Goal: Transaction & Acquisition: Purchase product/service

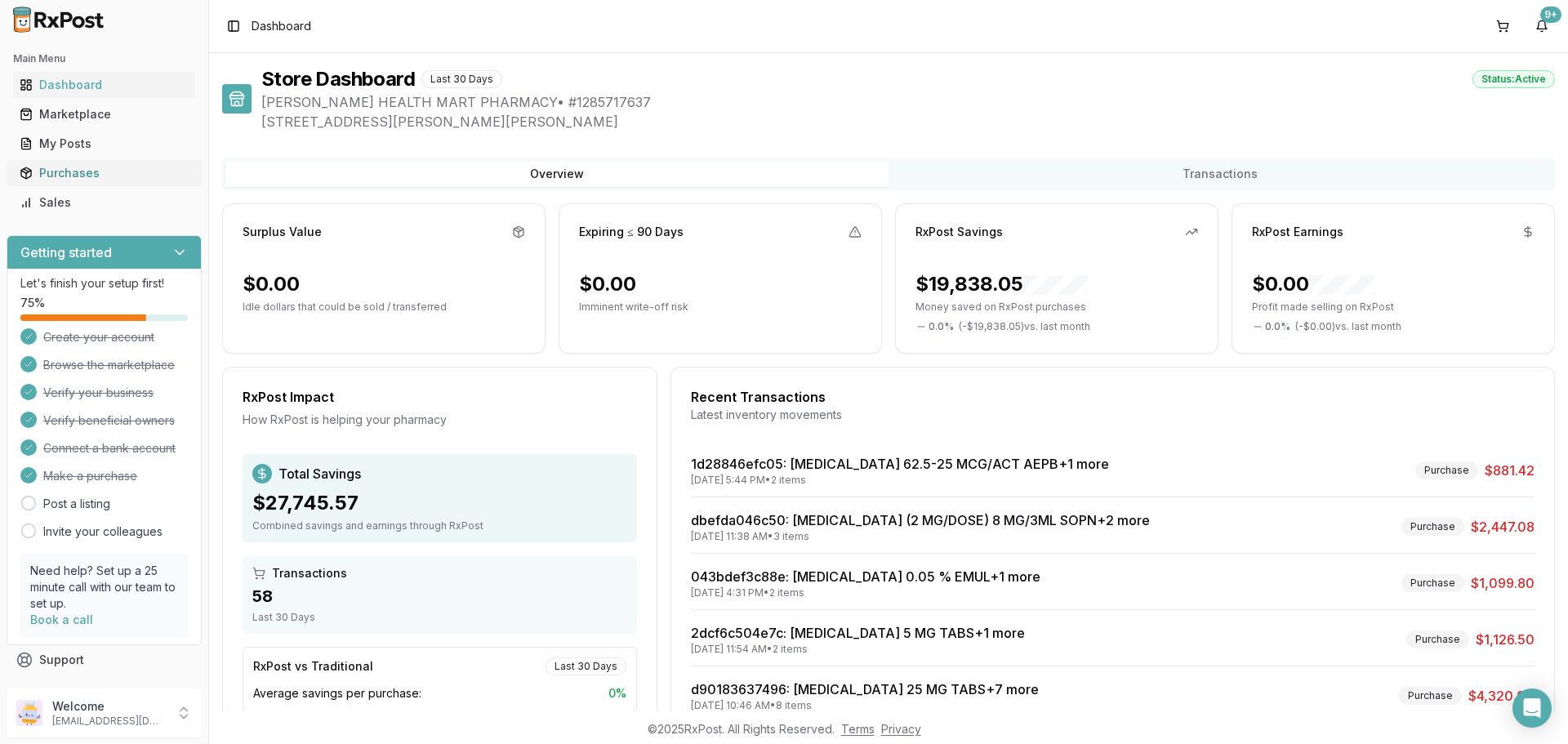
click at [101, 172] on div "Purchases" at bounding box center [104, 173] width 169 height 16
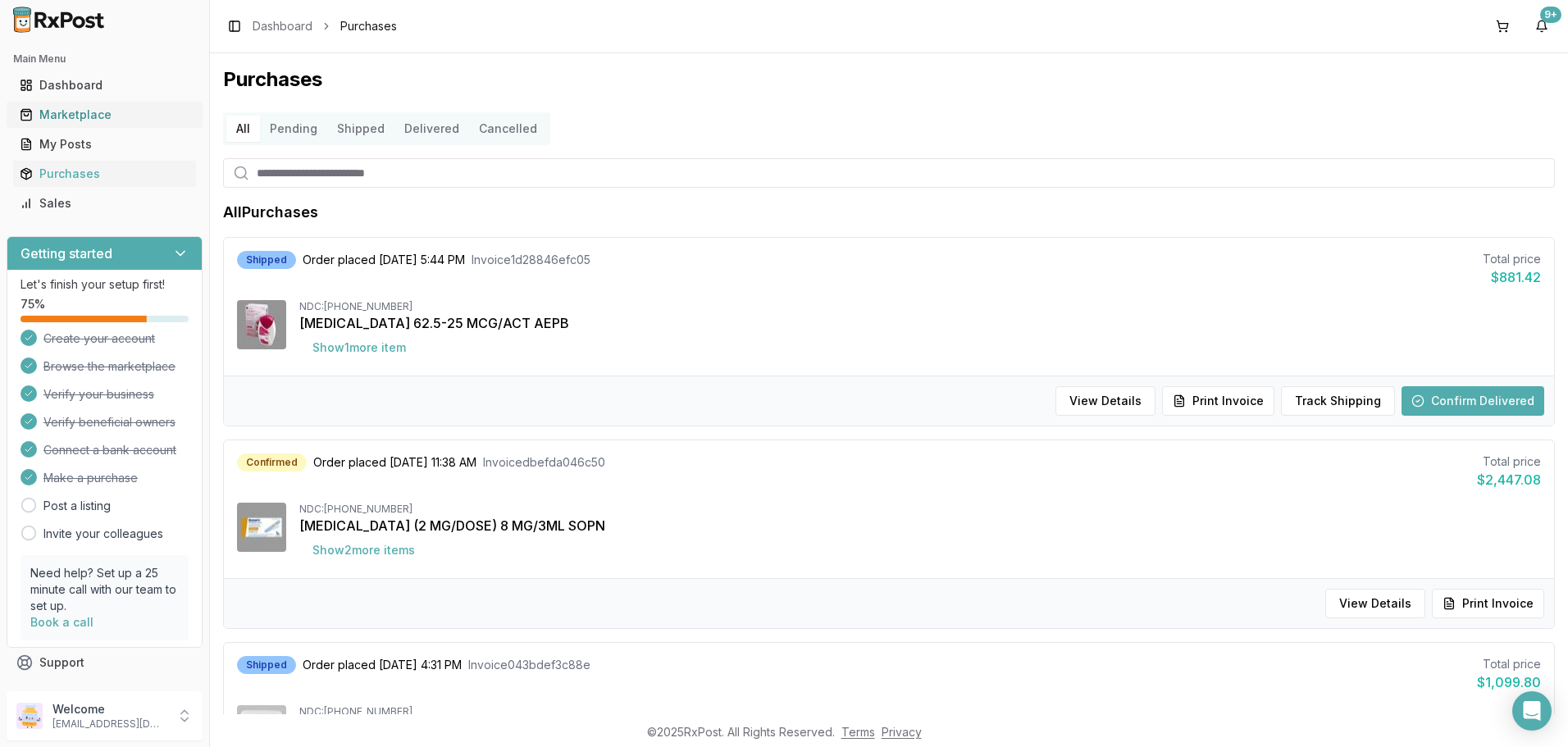
click at [102, 121] on div "Marketplace" at bounding box center [104, 114] width 170 height 16
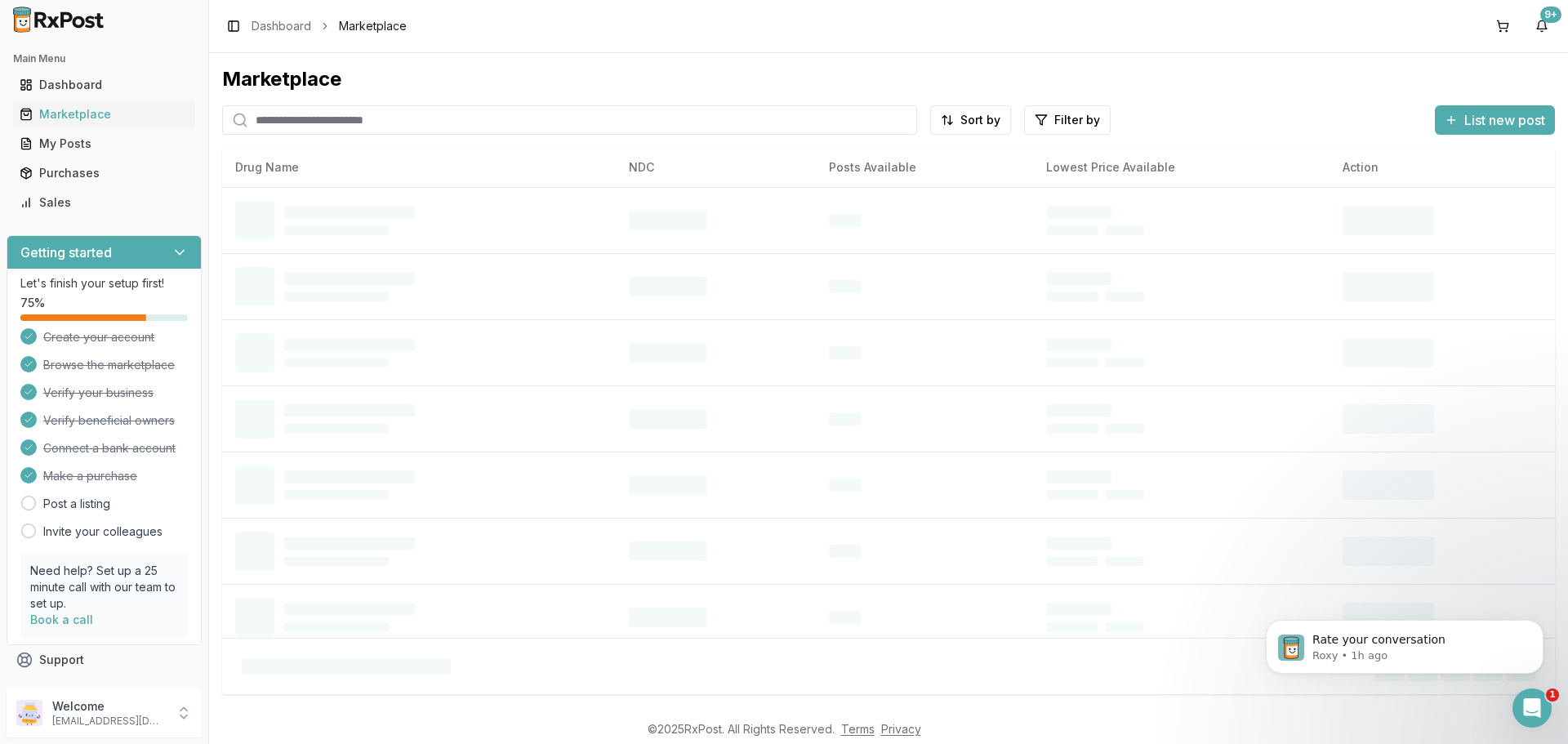
click at [284, 130] on input "search" at bounding box center [570, 120] width 695 height 29
type input "********"
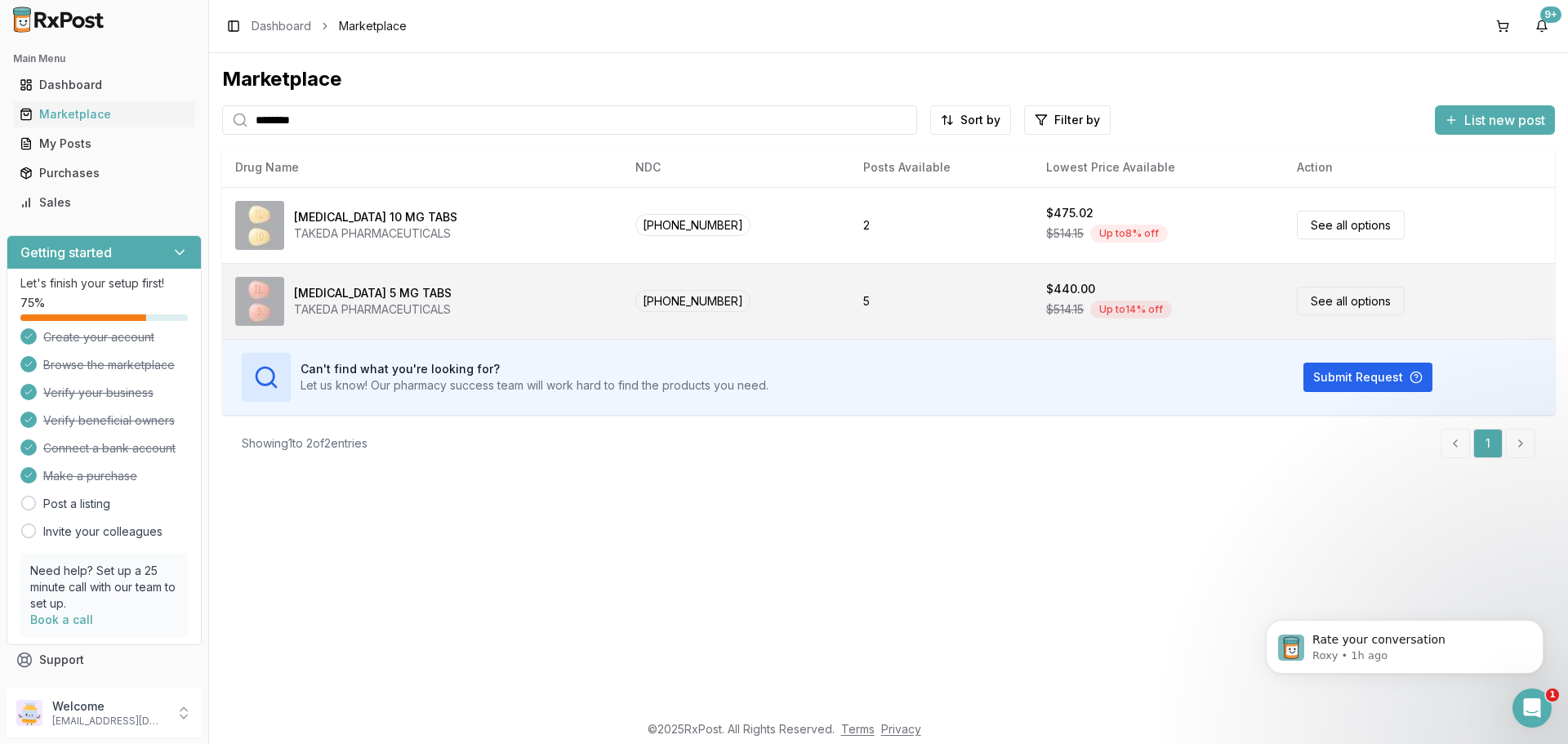
click at [1359, 308] on link "See all options" at bounding box center [1350, 301] width 108 height 28
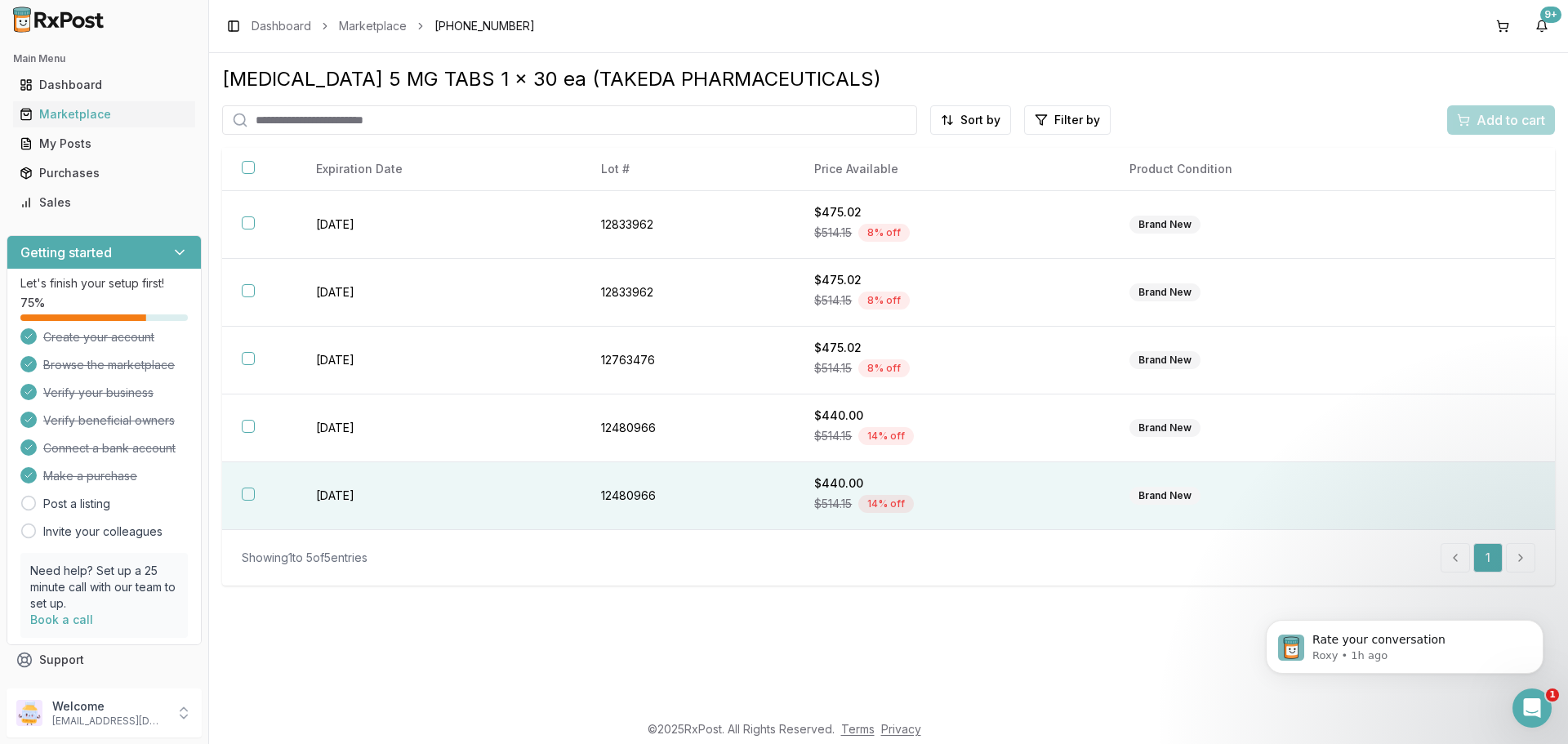
click at [248, 493] on button "button" at bounding box center [248, 494] width 13 height 13
click at [1527, 123] on span "Add to cart" at bounding box center [1510, 120] width 68 height 20
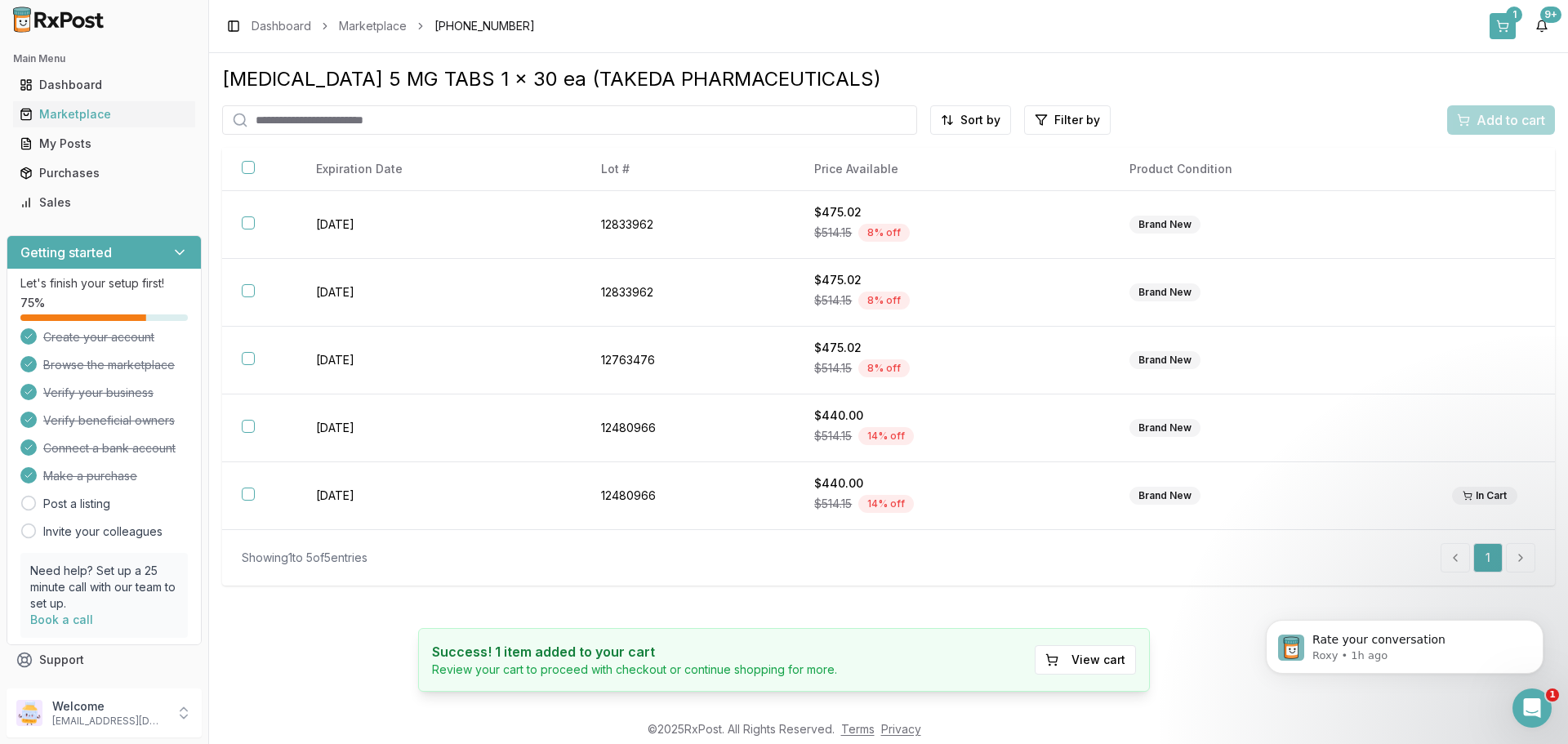
click at [1508, 15] on div "1" at bounding box center [1515, 14] width 16 height 16
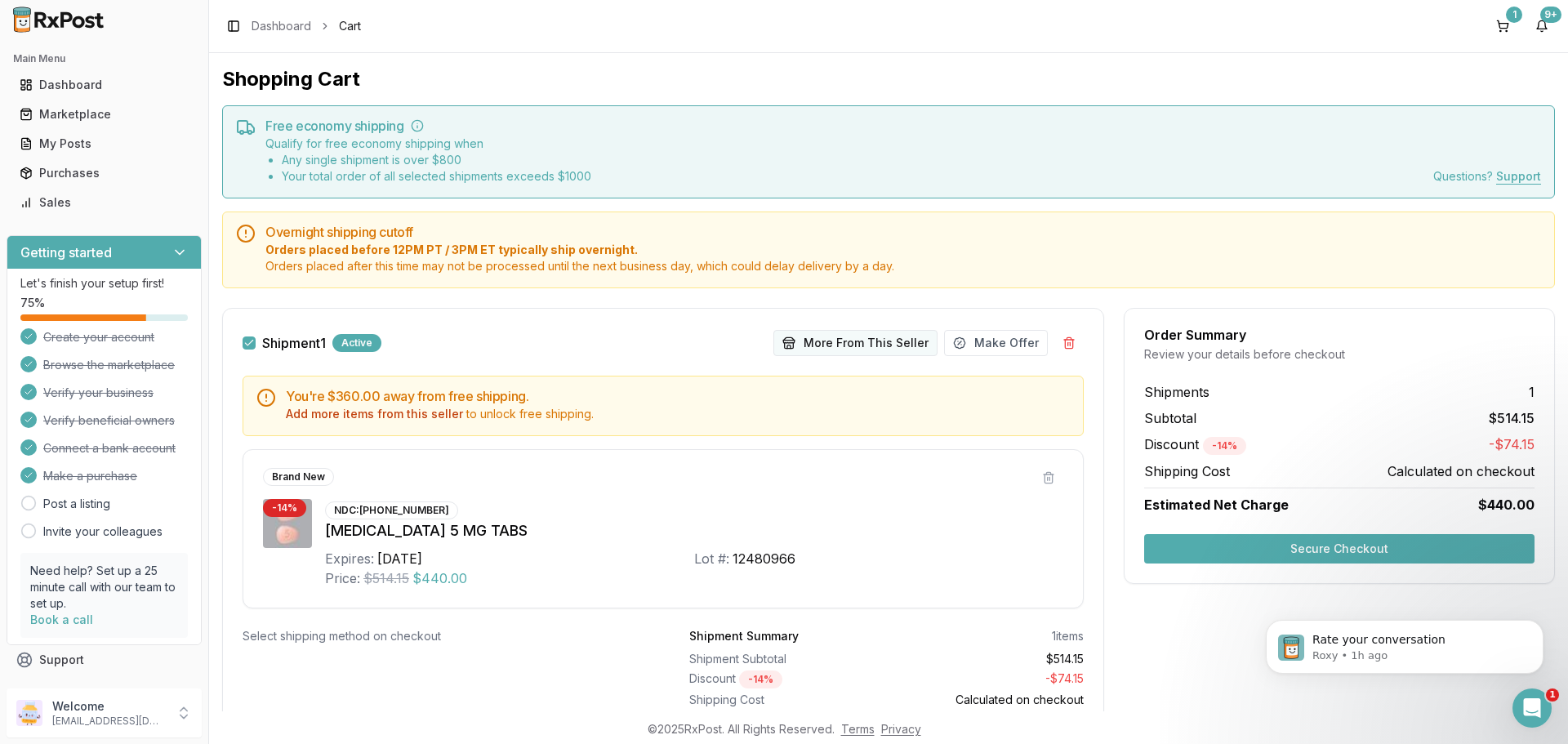
click at [909, 346] on button "More From This Seller" at bounding box center [855, 342] width 164 height 26
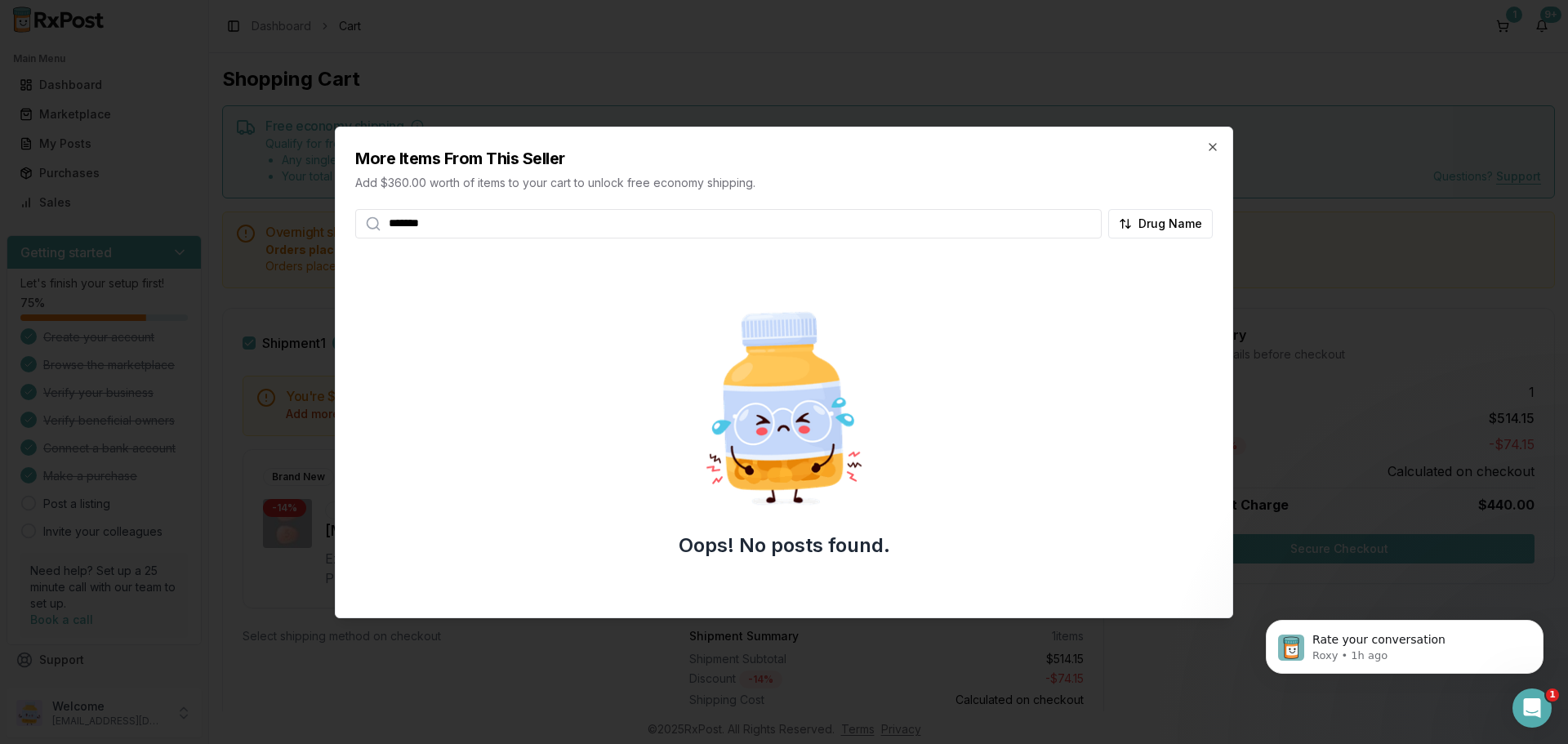
type input "*********"
click at [1212, 148] on icon "button" at bounding box center [1212, 147] width 6 height 6
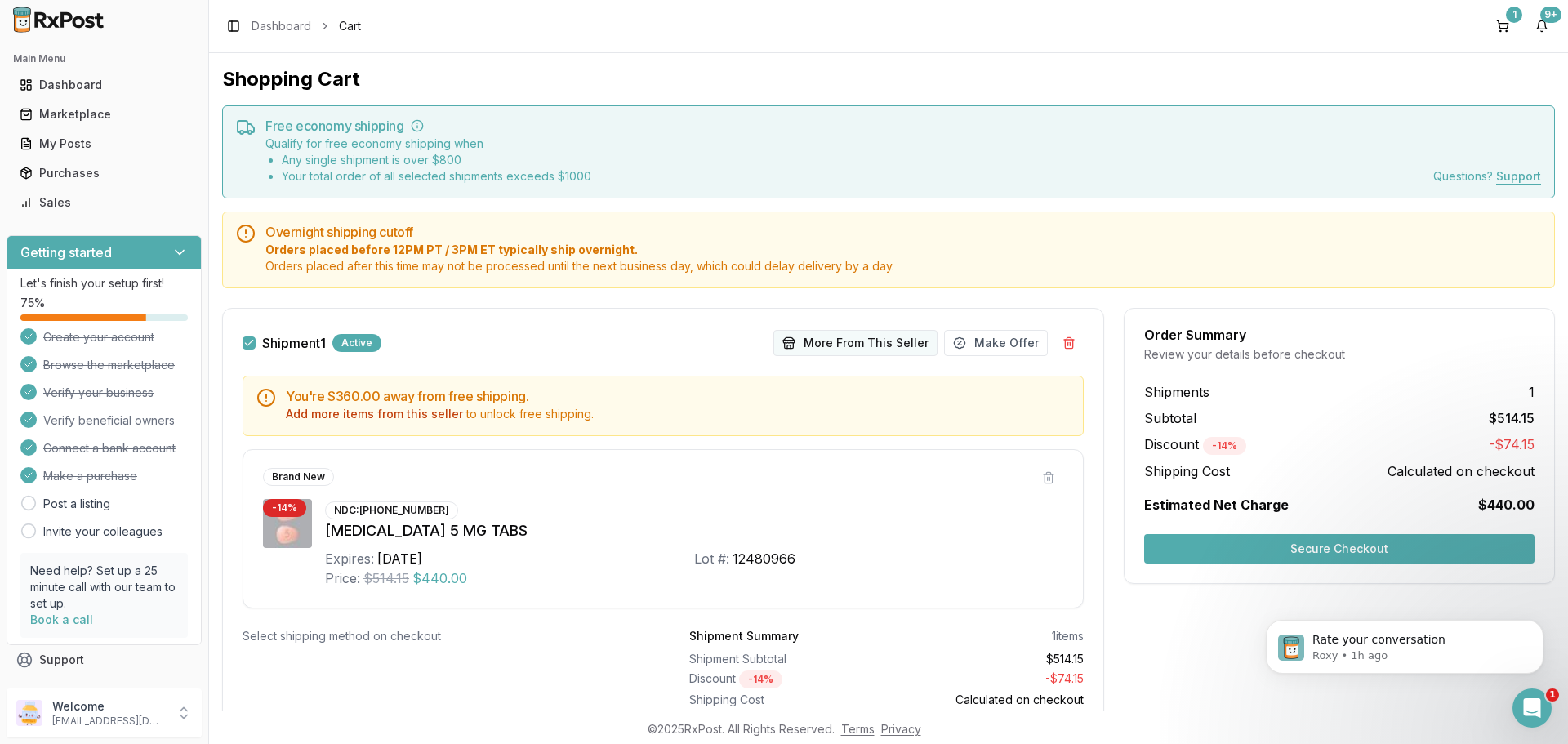
click at [845, 344] on button "More From This Seller" at bounding box center [855, 342] width 164 height 26
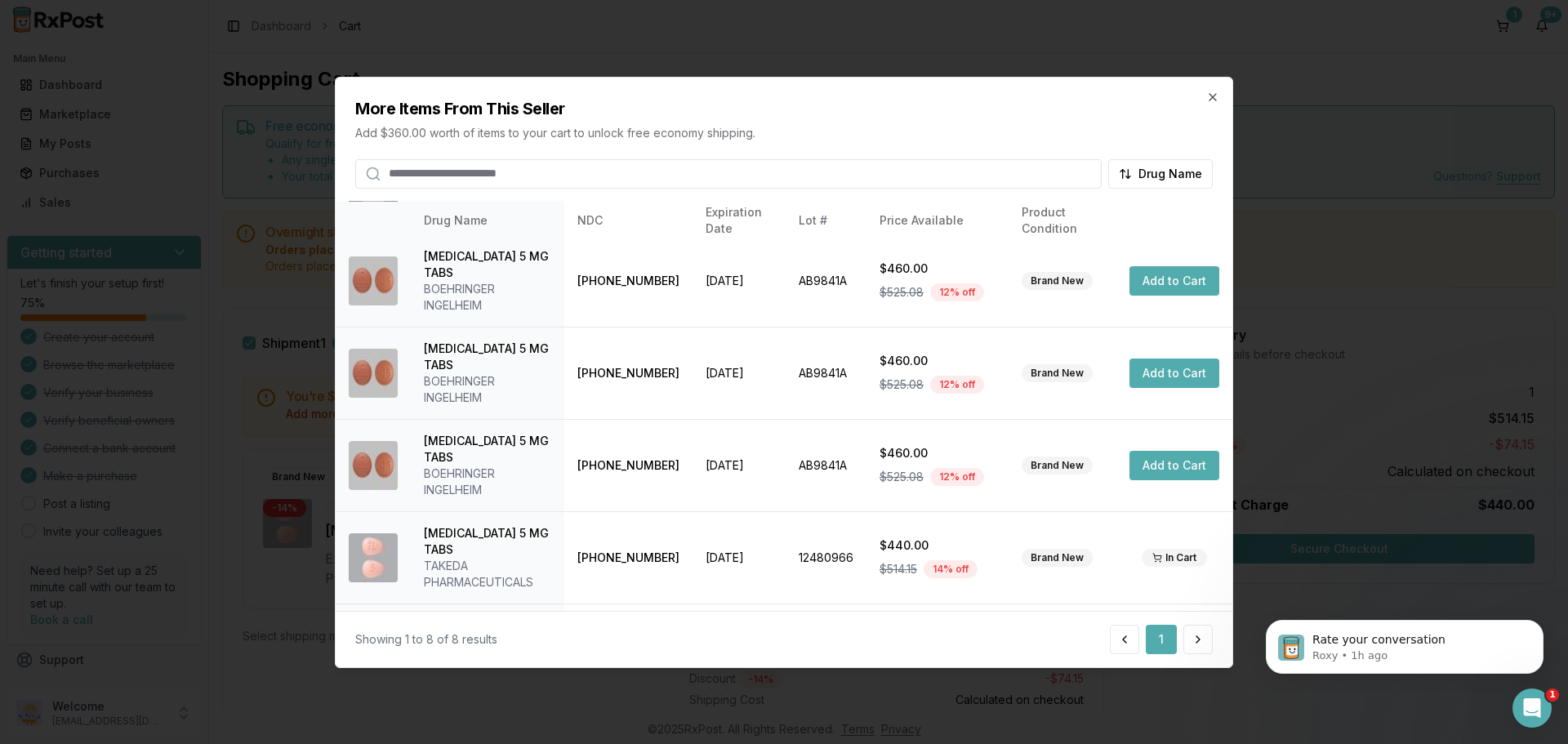
scroll to position [236, 0]
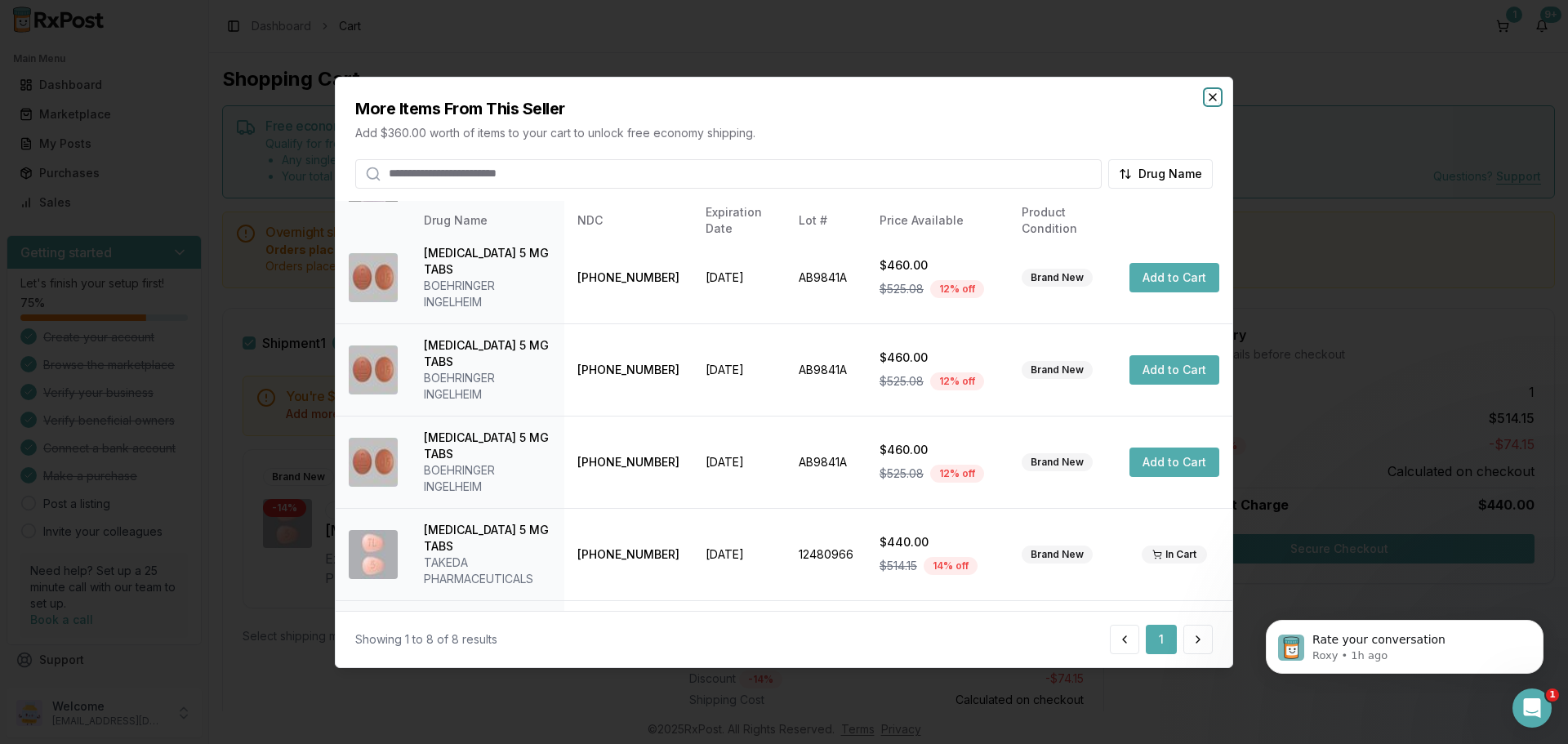
click at [1217, 94] on icon "button" at bounding box center [1212, 96] width 13 height 13
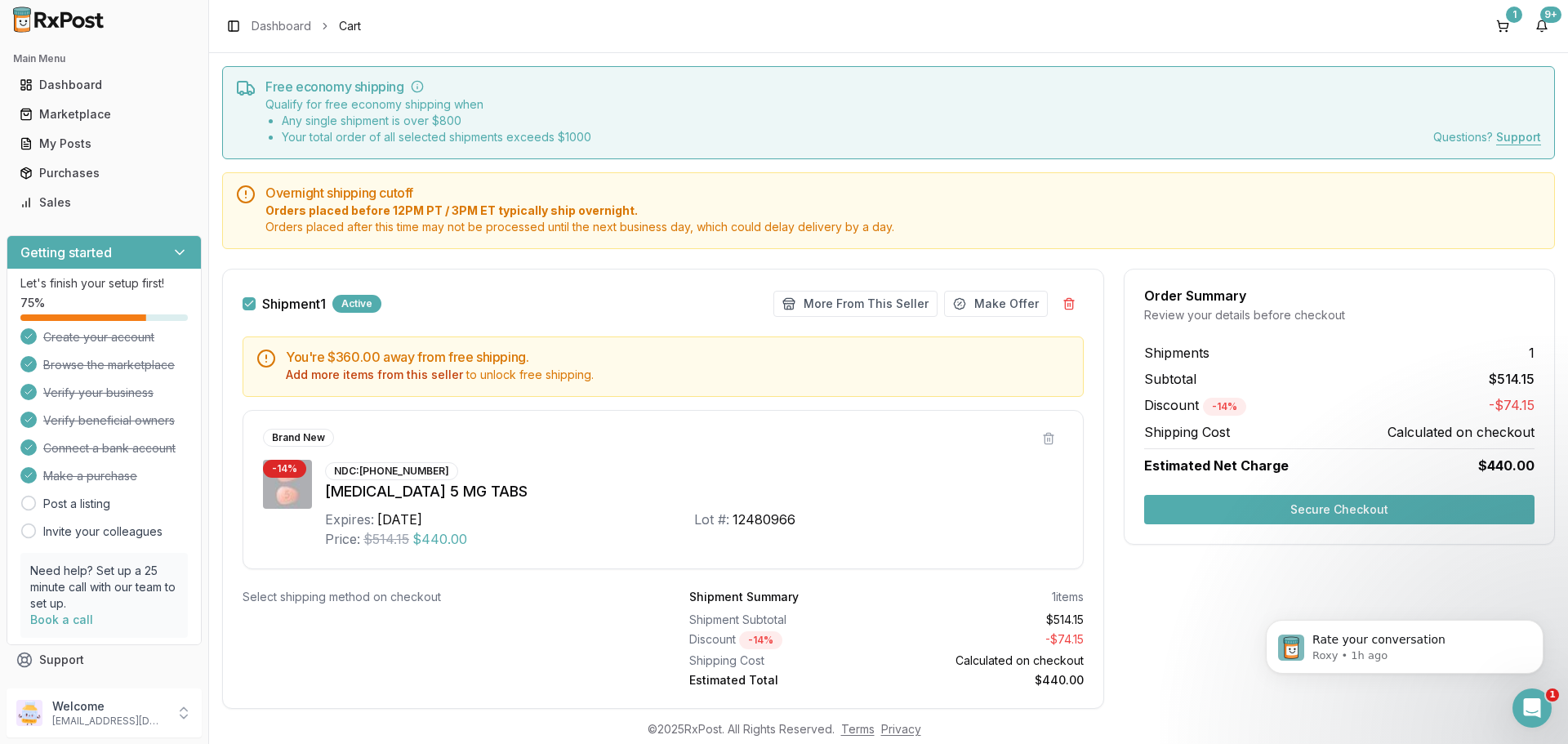
scroll to position [0, 0]
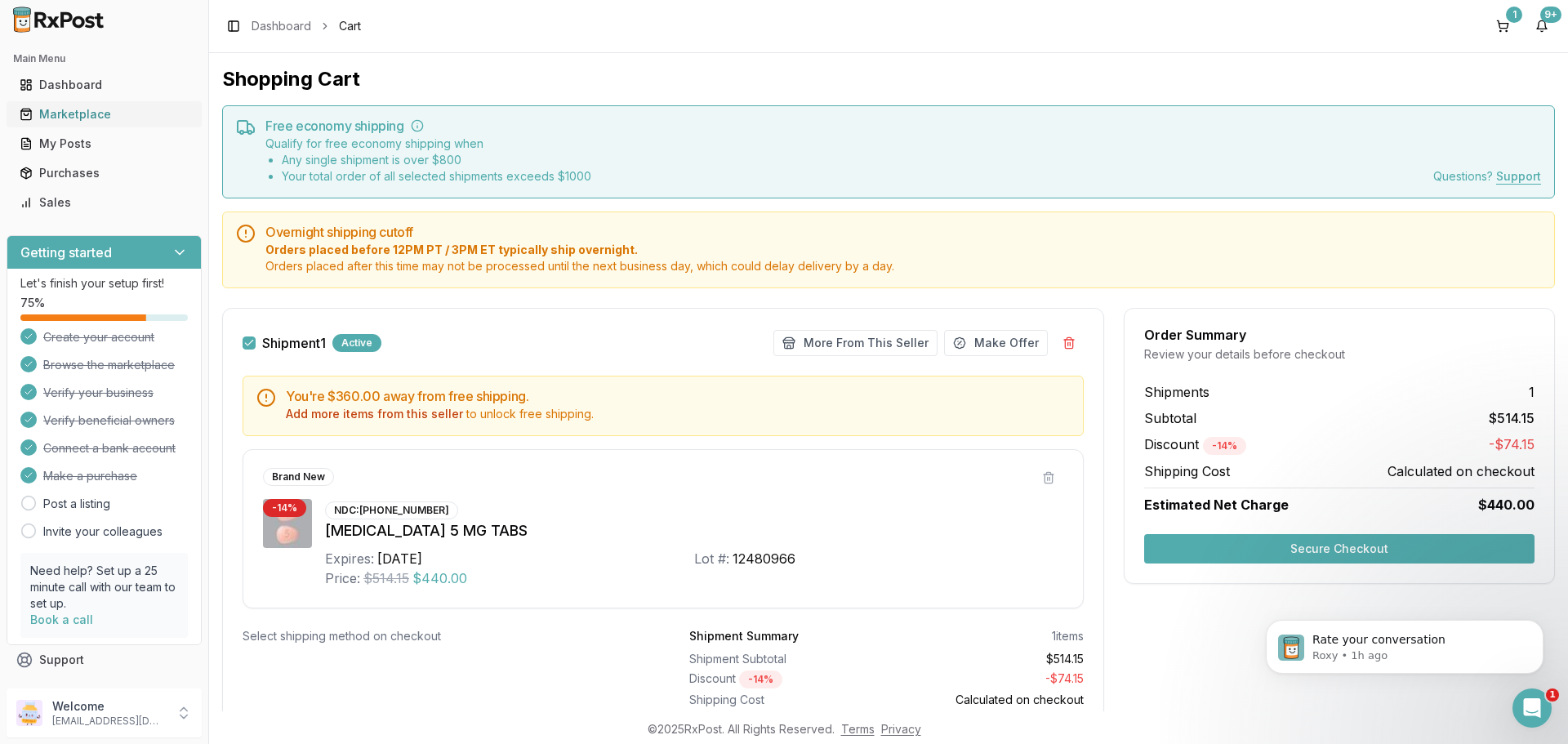
click at [102, 118] on div "Marketplace" at bounding box center [104, 114] width 169 height 16
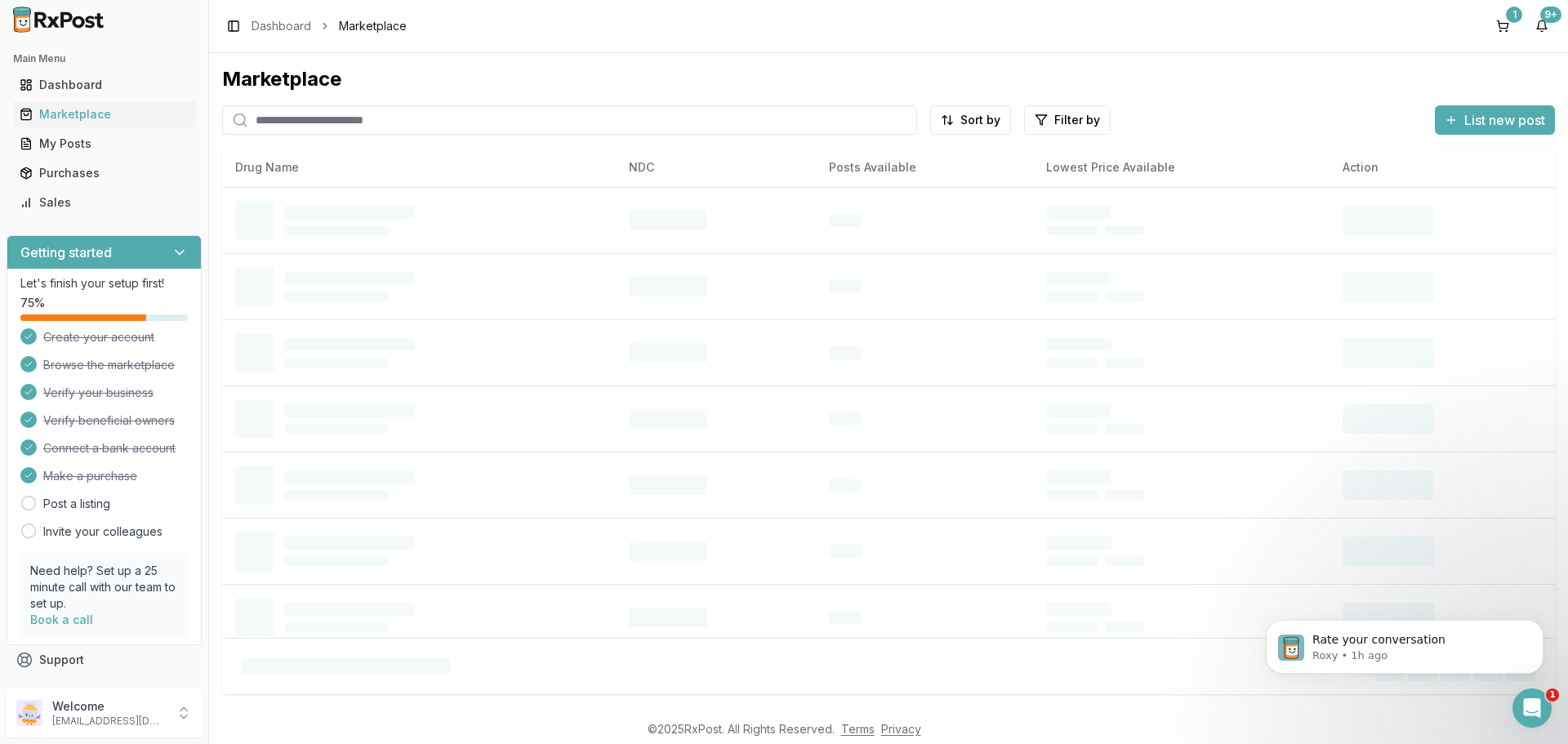
click at [319, 111] on input "search" at bounding box center [570, 120] width 695 height 29
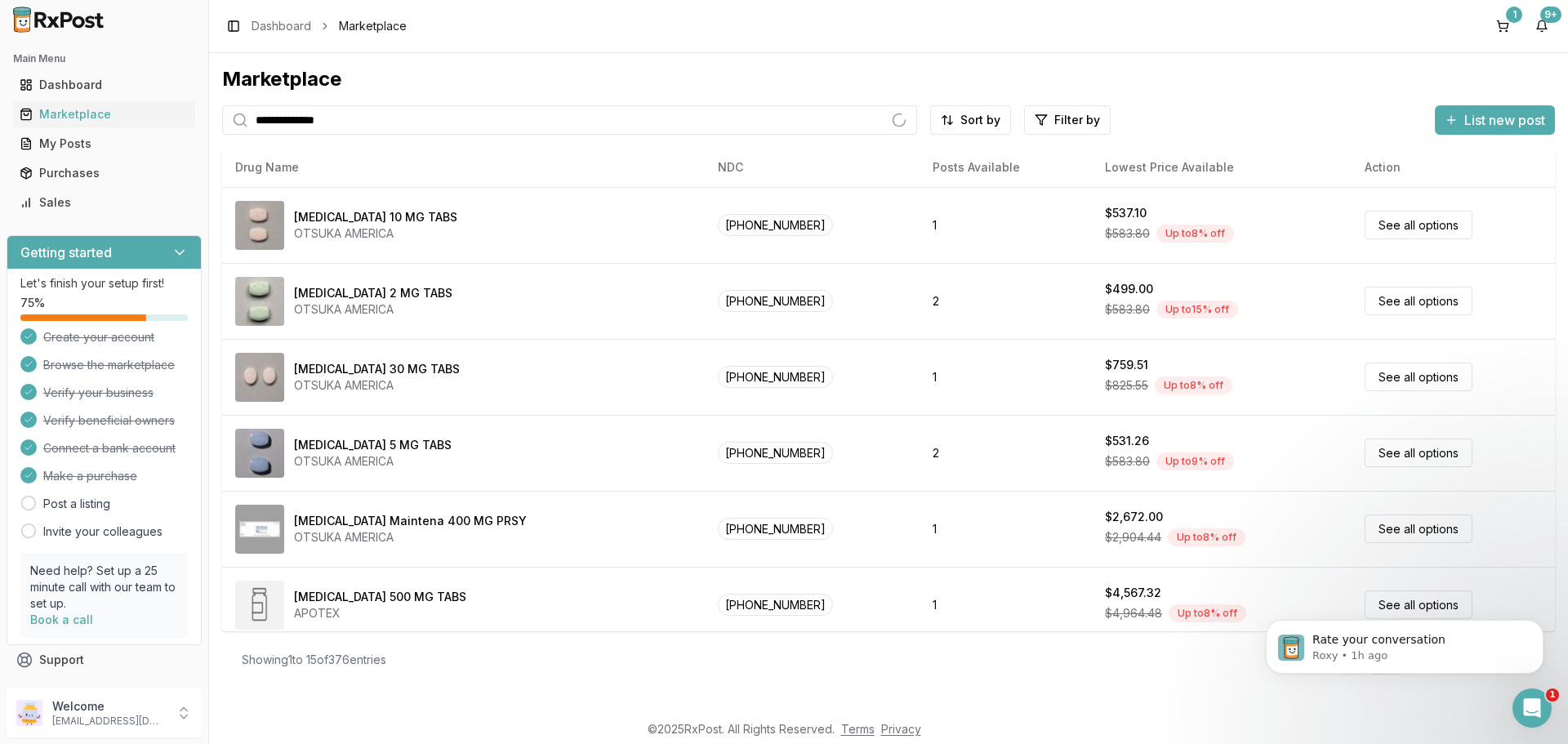
type input "**********"
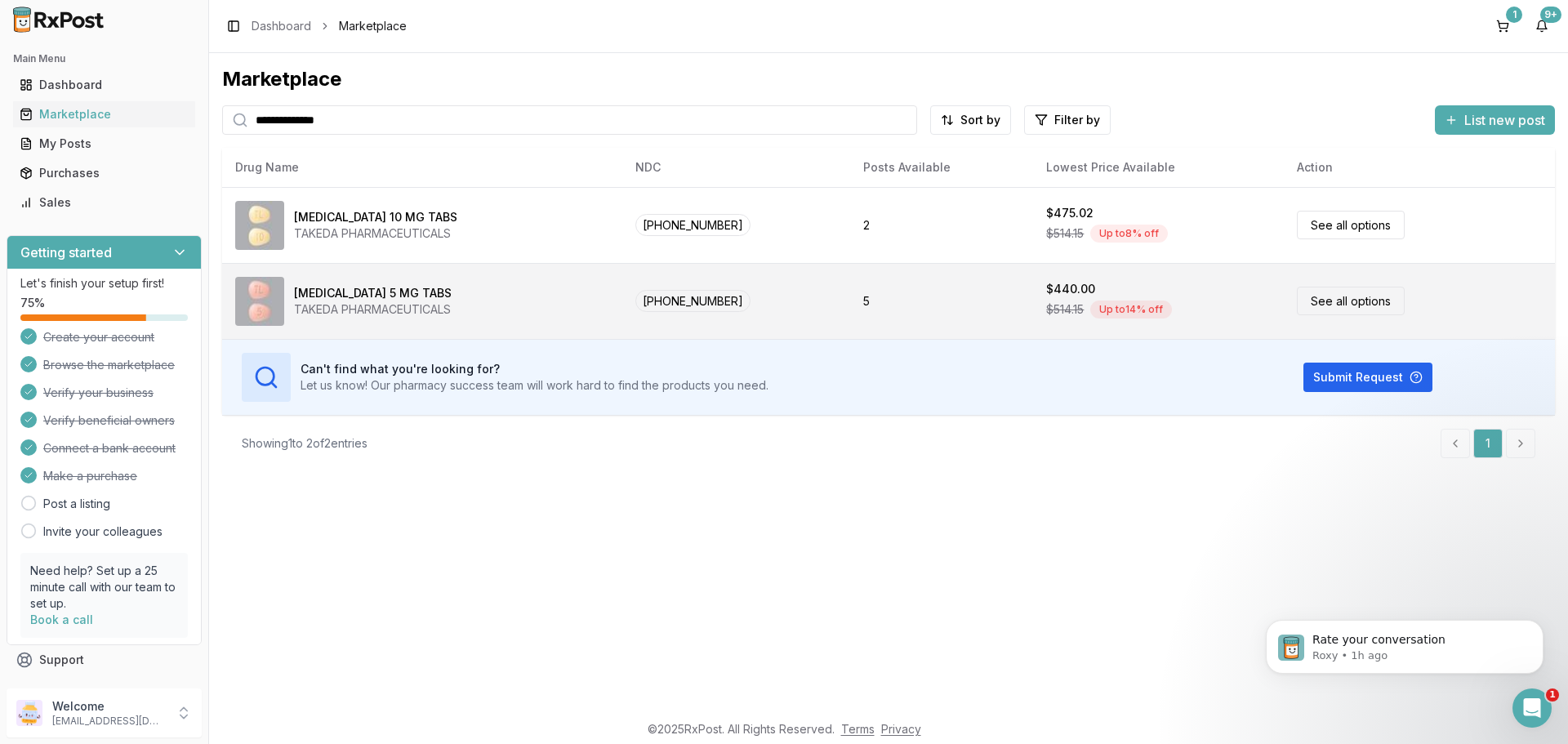
click at [1299, 299] on link "See all options" at bounding box center [1350, 301] width 108 height 28
